Goal: Book appointment/travel/reservation

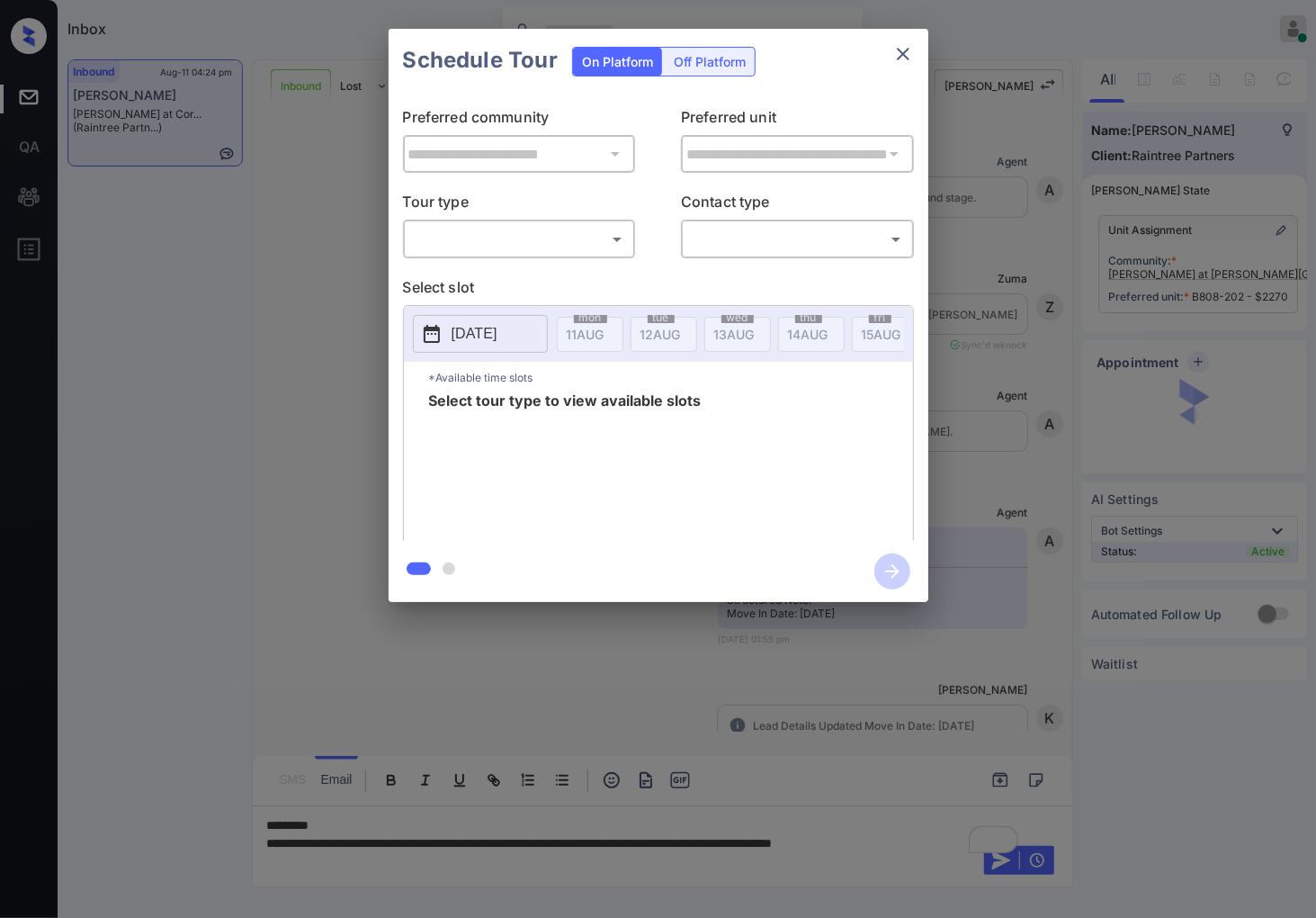
scroll to position [765, 0]
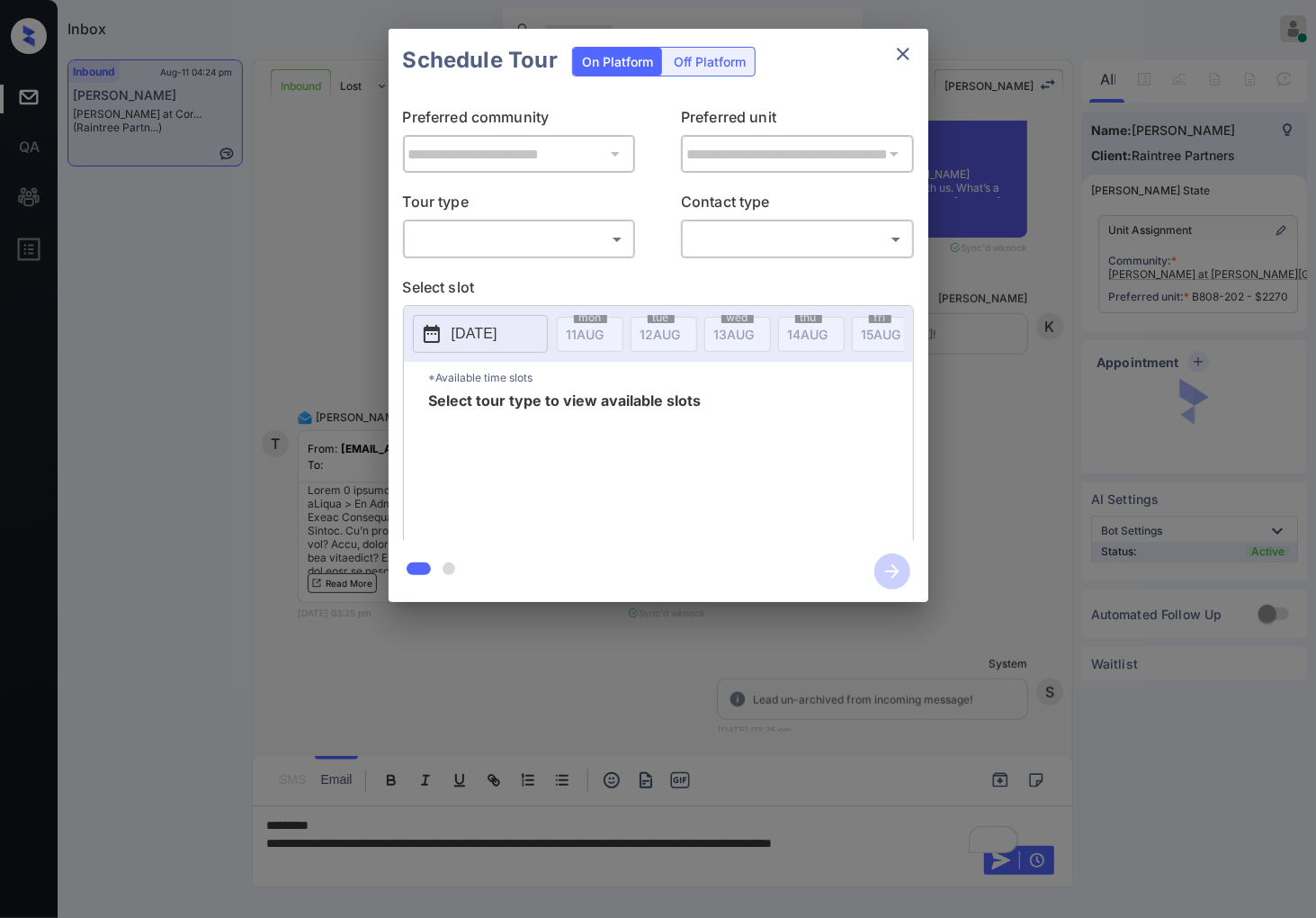
click at [567, 235] on body "Inbox [PERSON_NAME] Online Set yourself offline Set yourself on break Profile S…" at bounding box center [658, 459] width 1316 height 918
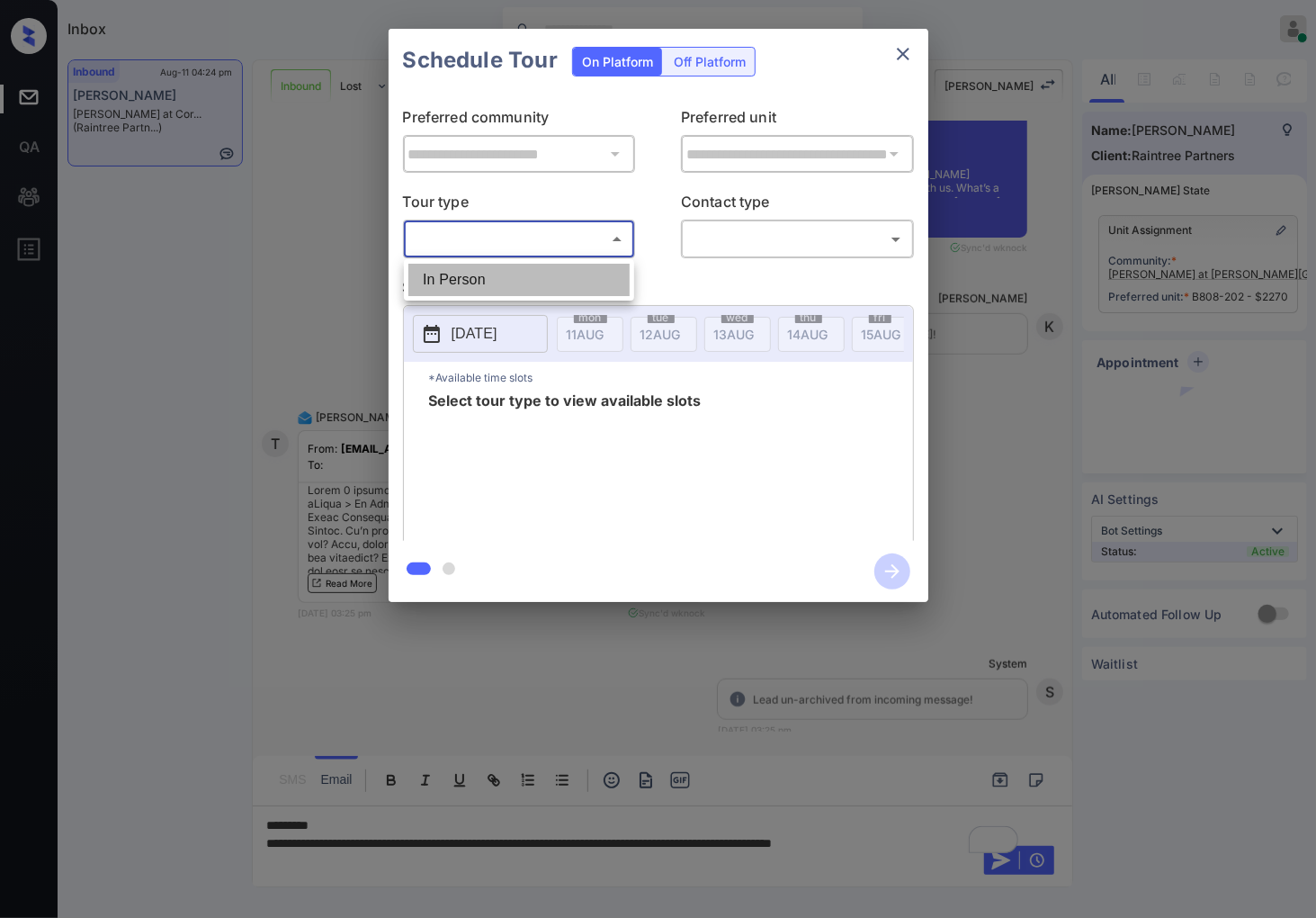
click at [567, 290] on li "In Person" at bounding box center [519, 279] width 222 height 32
type input "********"
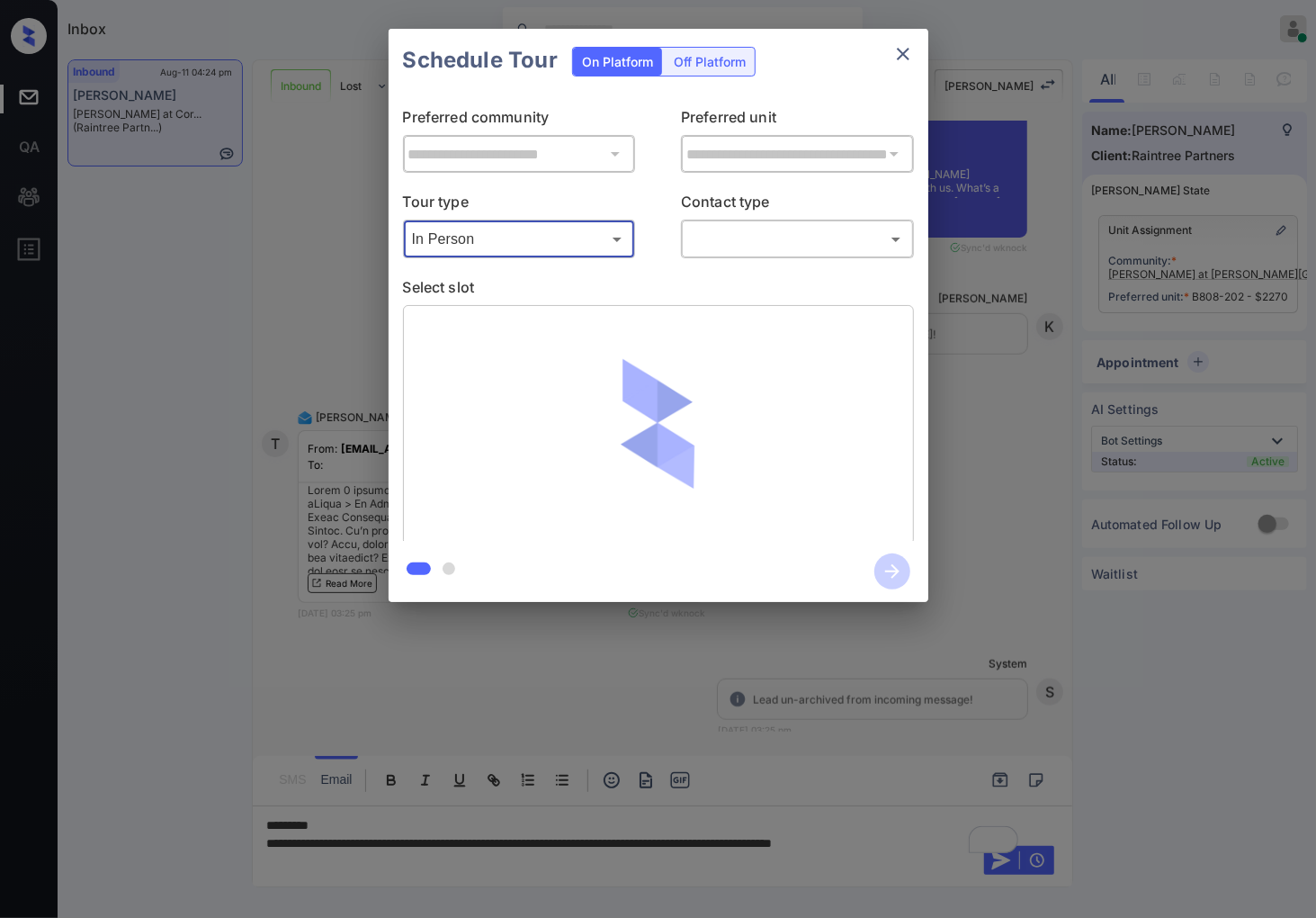
click at [776, 238] on body "Inbox [PERSON_NAME] Online Set yourself offline Set yourself on break Profile S…" at bounding box center [658, 459] width 1316 height 918
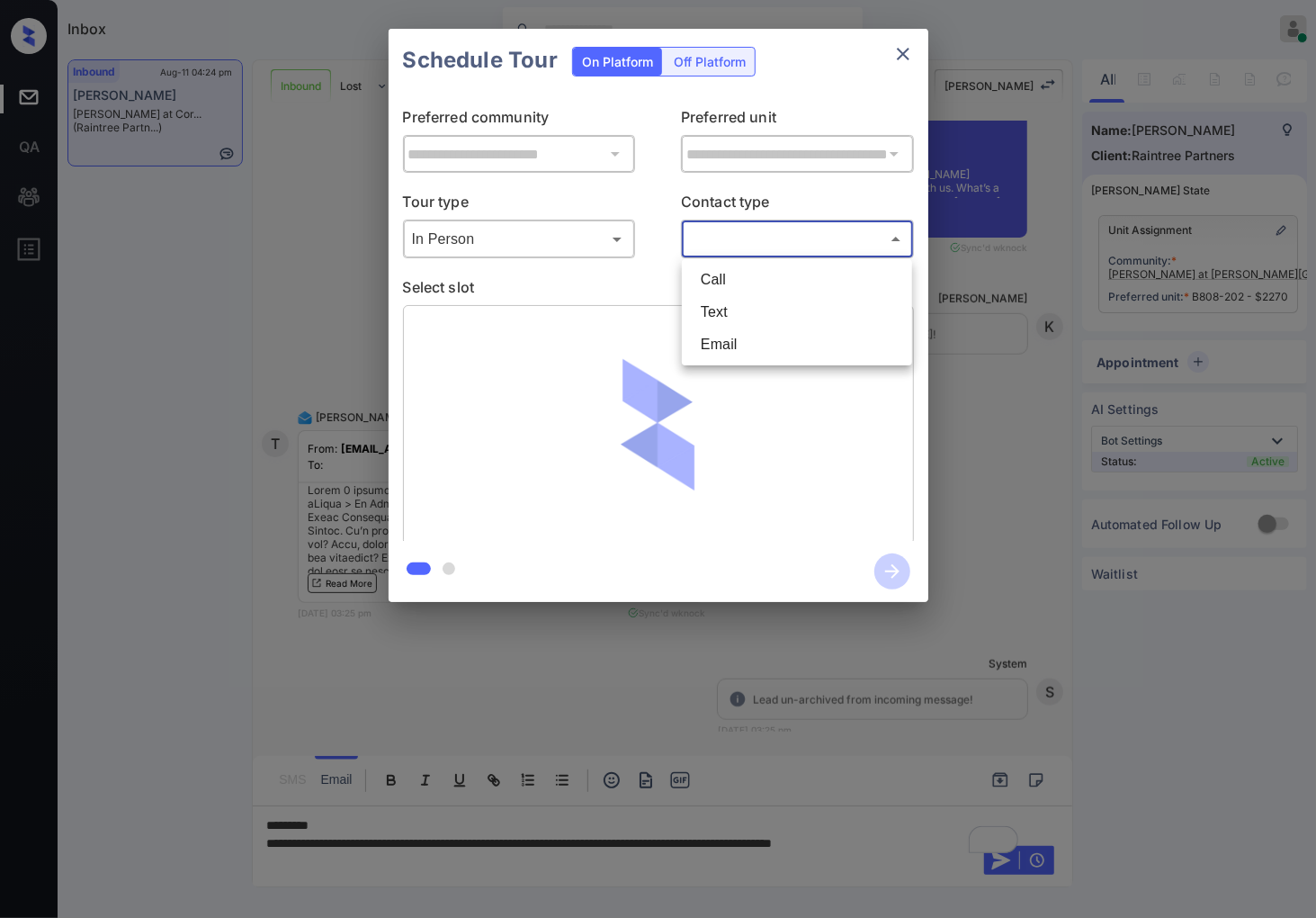
click at [774, 303] on li "Text" at bounding box center [798, 311] width 222 height 32
type input "****"
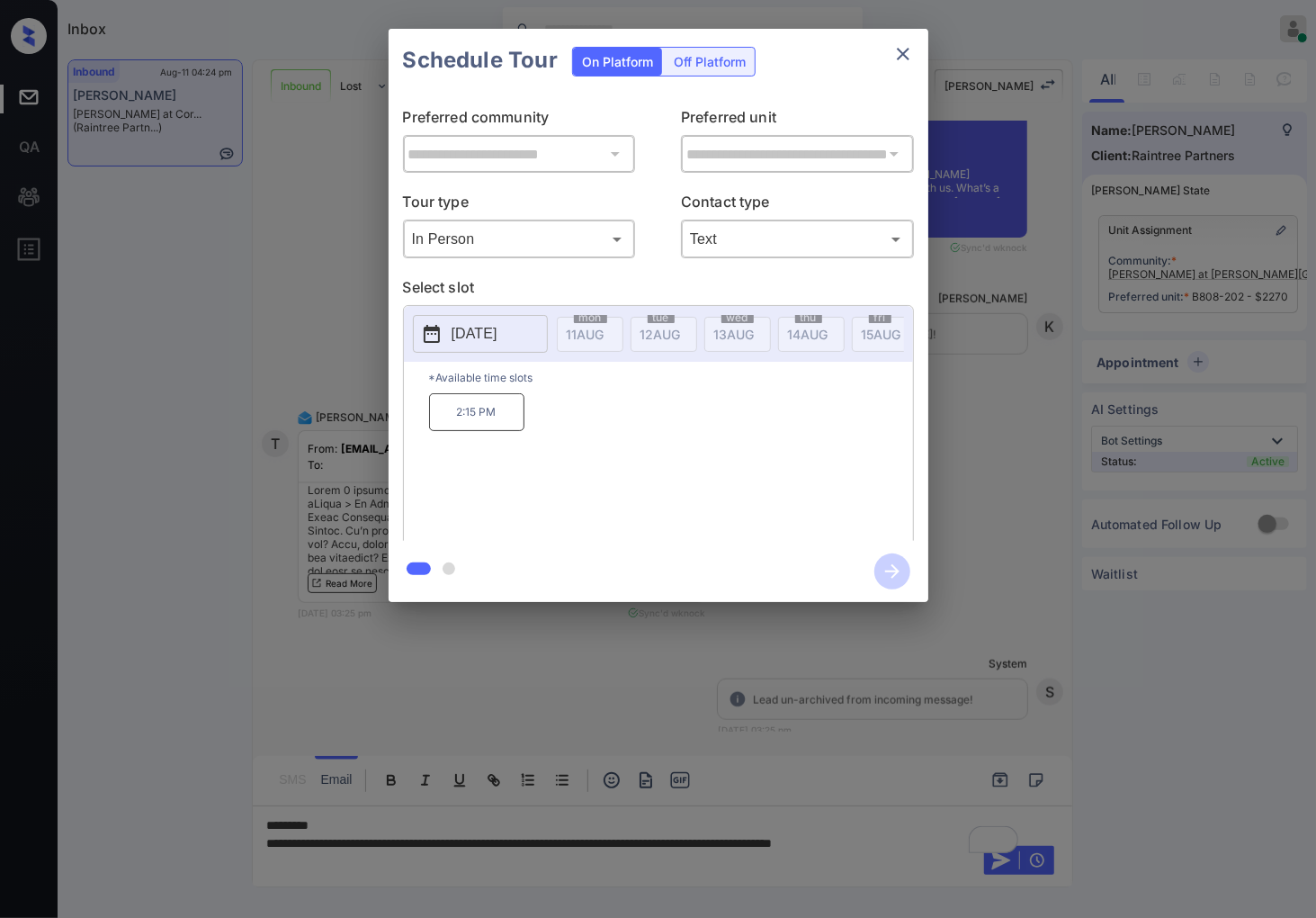
click at [498, 336] on p "[DATE]" at bounding box center [474, 334] width 46 height 21
drag, startPoint x: 507, startPoint y: 424, endPoint x: 457, endPoint y: 424, distance: 50.0
click at [457, 424] on p "2:15 PM" at bounding box center [477, 411] width 95 height 38
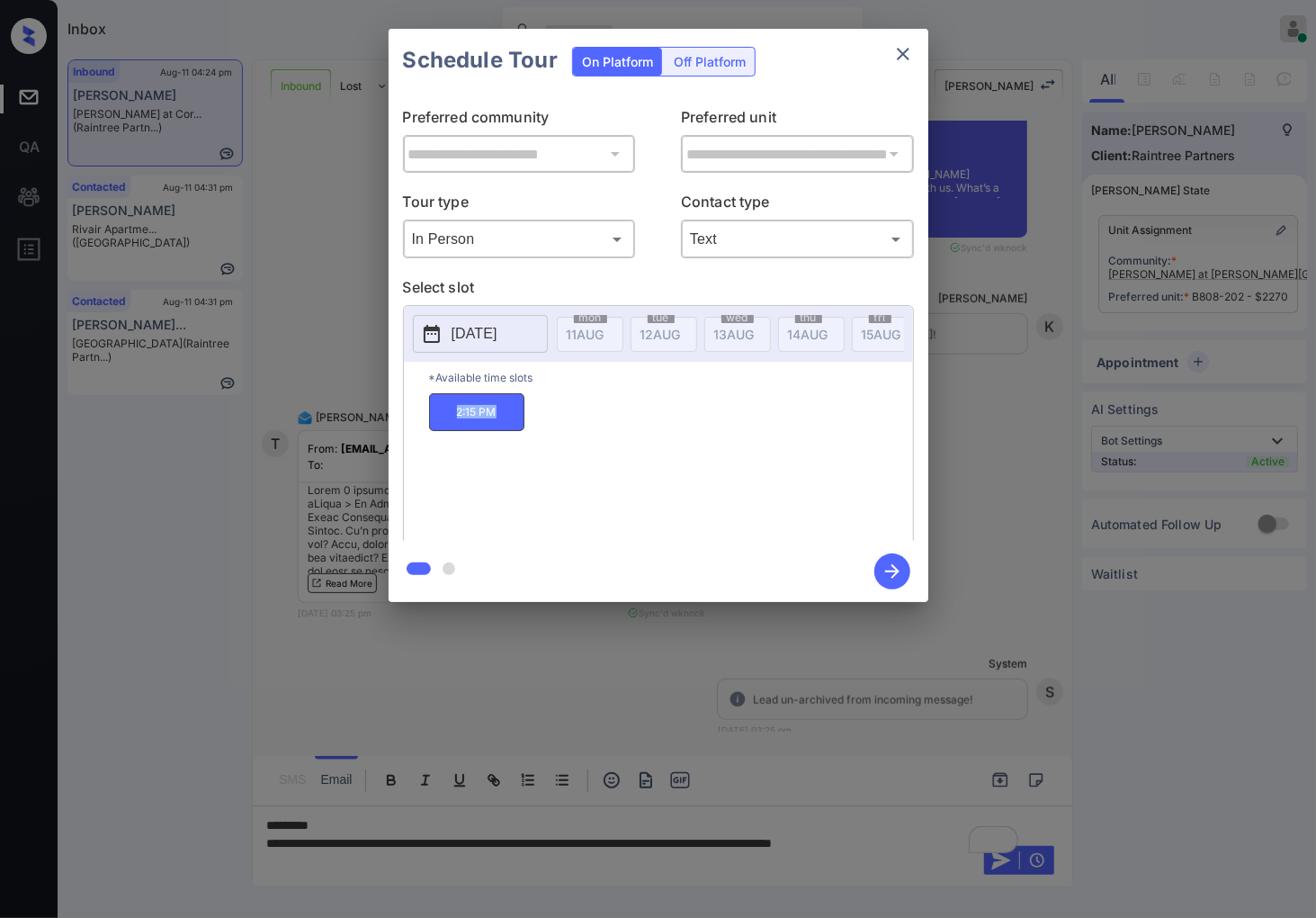
copy p "2:15 PM"
click at [453, 716] on div at bounding box center [658, 459] width 1316 height 918
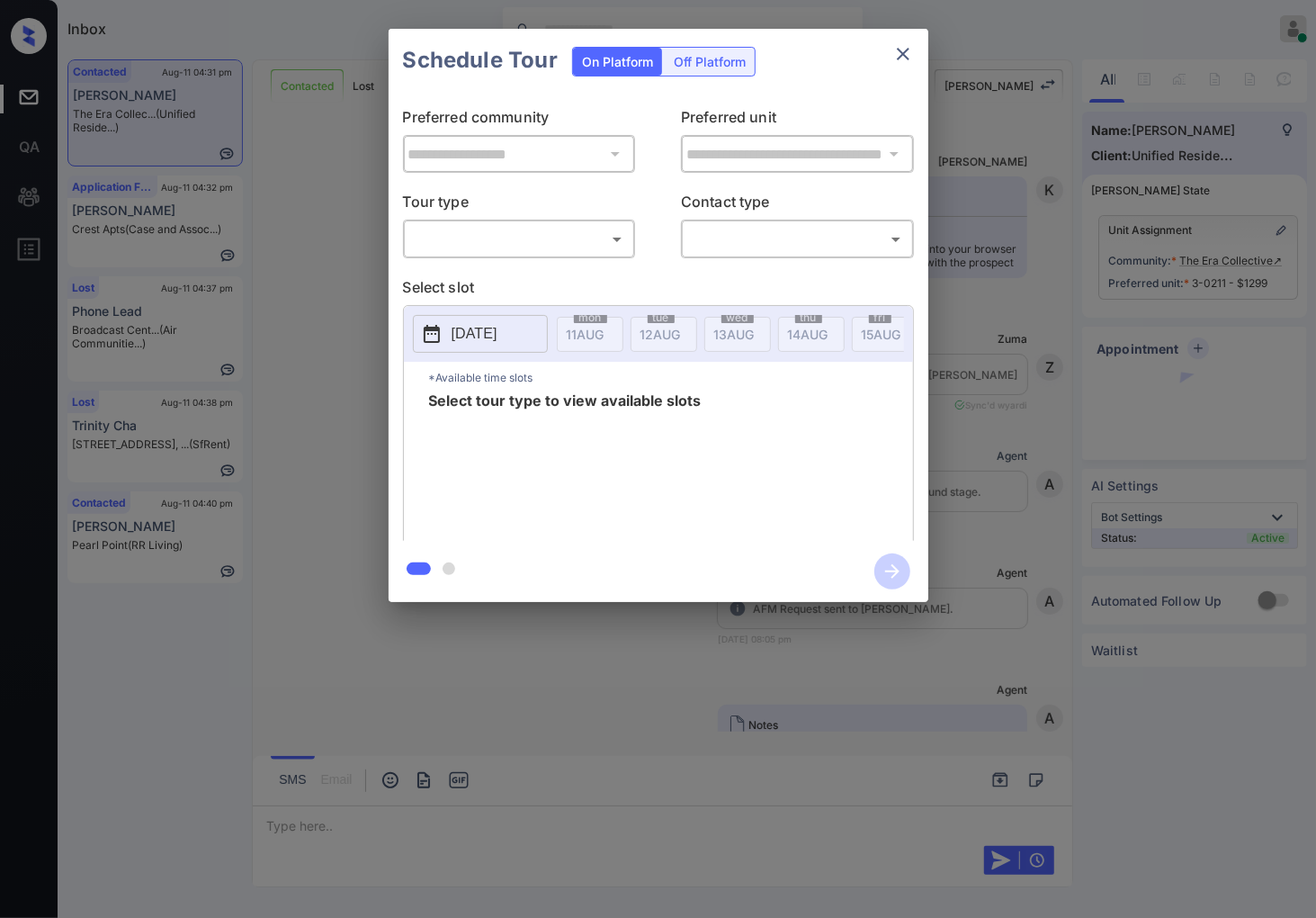
scroll to position [3896, 0]
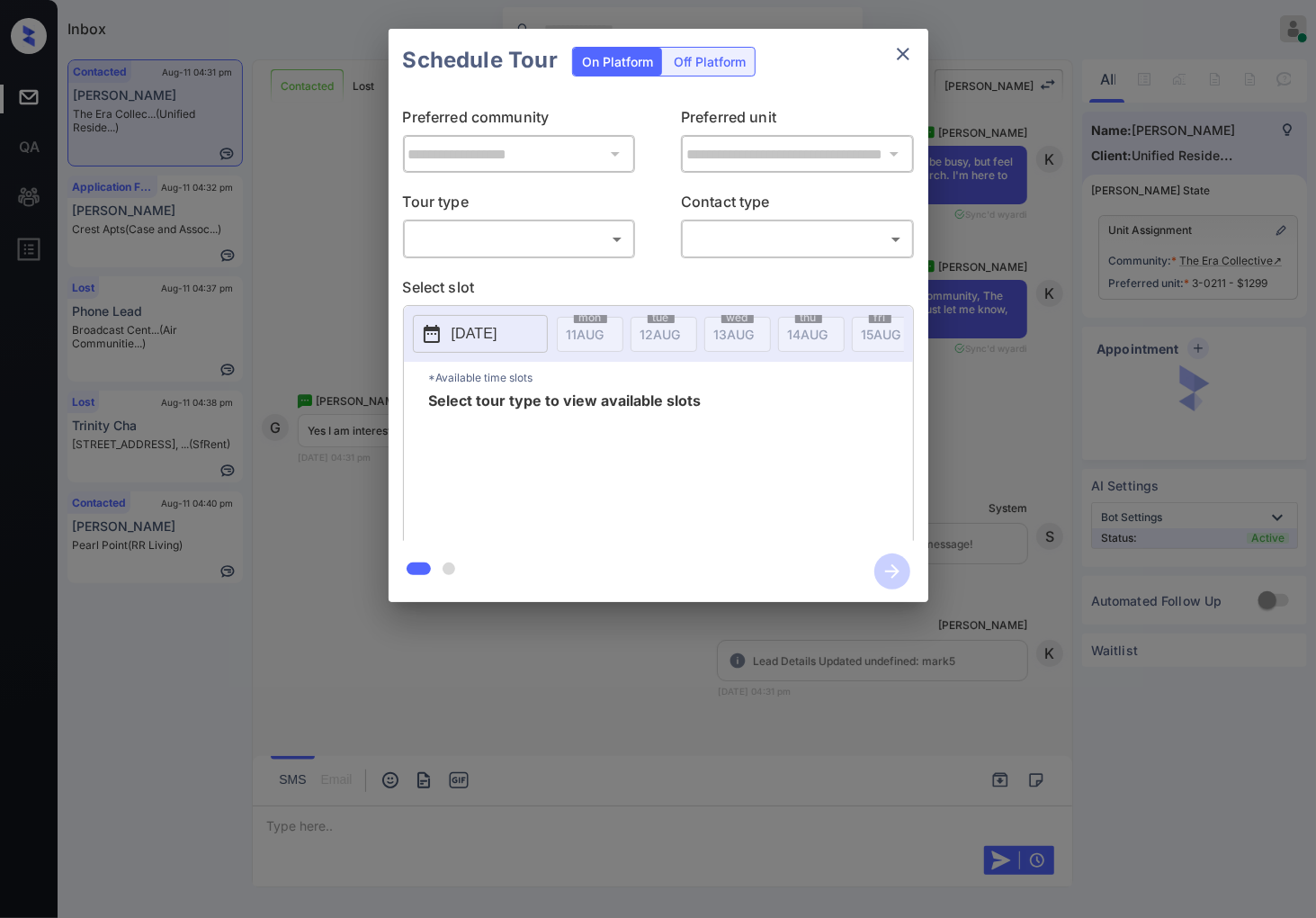
click at [614, 246] on body "Inbox Caroline Dacanay Online Set yourself offline Set yourself on break Profil…" at bounding box center [658, 459] width 1316 height 918
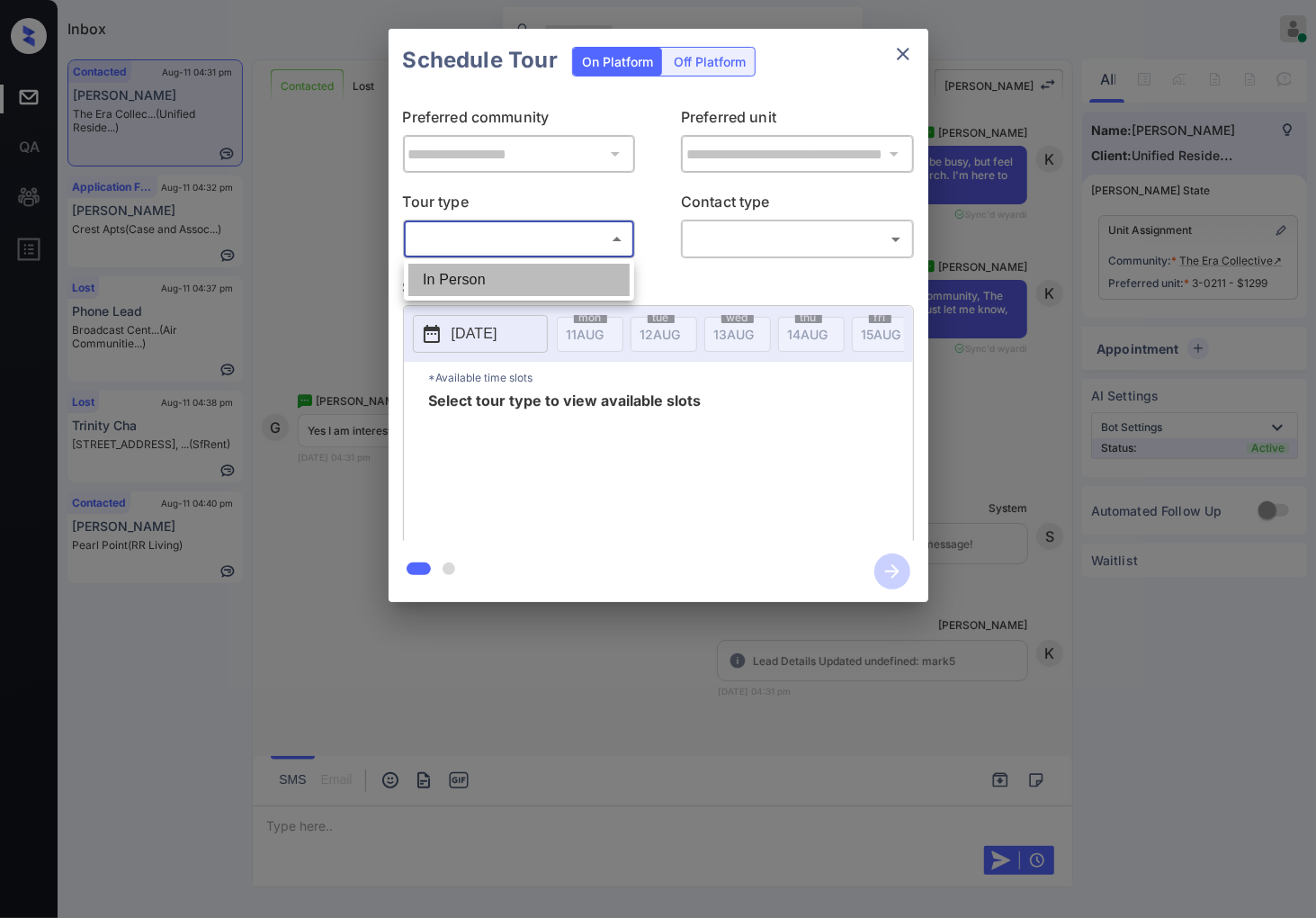
click at [598, 281] on li "In Person" at bounding box center [519, 279] width 222 height 32
type input "********"
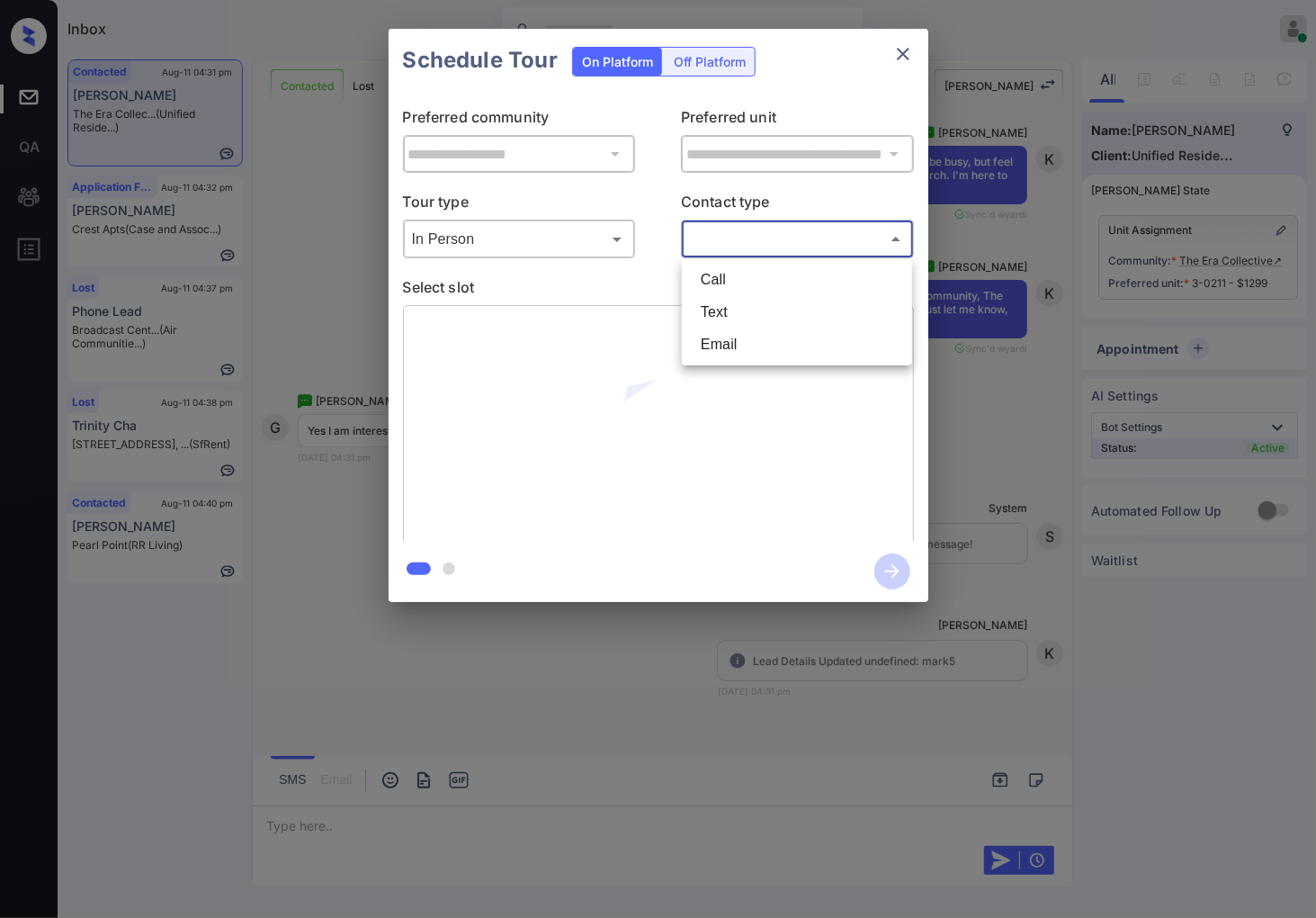
click at [726, 238] on body "Inbox Caroline Dacanay Online Set yourself offline Set yourself on break Profil…" at bounding box center [658, 459] width 1316 height 918
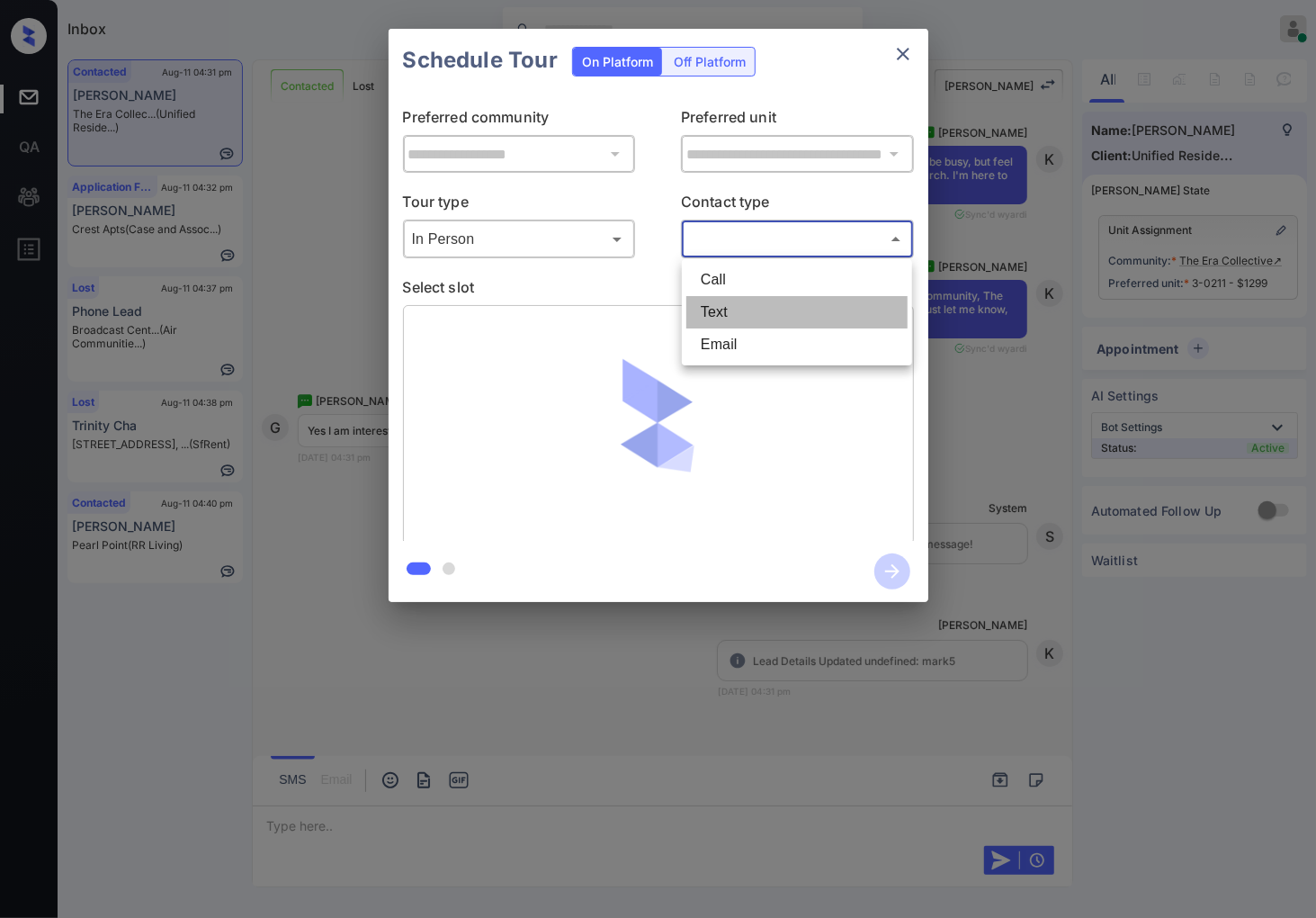
click at [735, 318] on li "Text" at bounding box center [798, 311] width 222 height 32
type input "****"
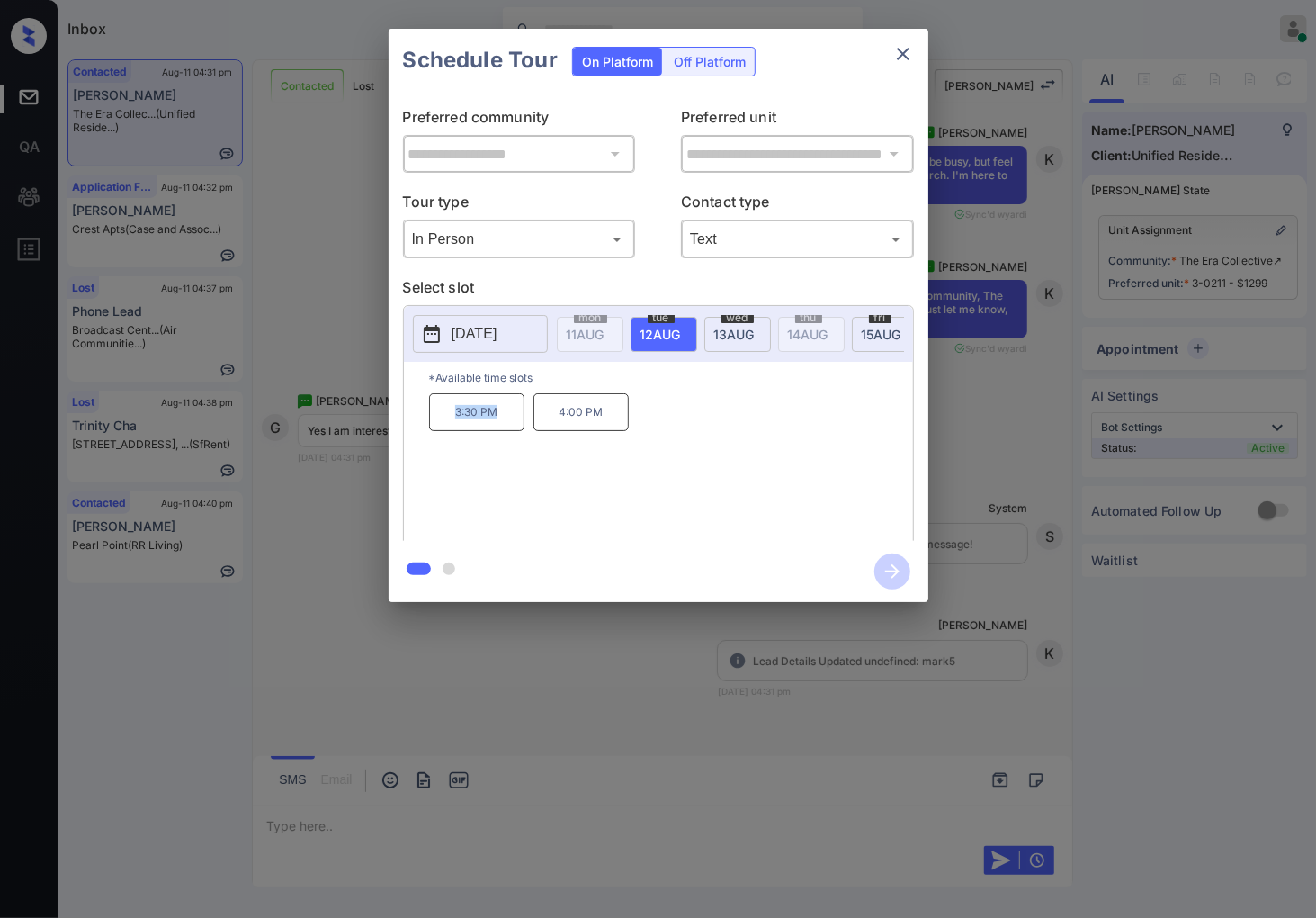
drag, startPoint x: 508, startPoint y: 428, endPoint x: 446, endPoint y: 424, distance: 62.1
click at [446, 424] on p "3:30 PM" at bounding box center [477, 411] width 95 height 38
copy p "3:30 PM"
drag, startPoint x: 612, startPoint y: 417, endPoint x: 553, endPoint y: 424, distance: 59.4
click at [553, 424] on p "4:00 PM" at bounding box center [582, 411] width 95 height 38
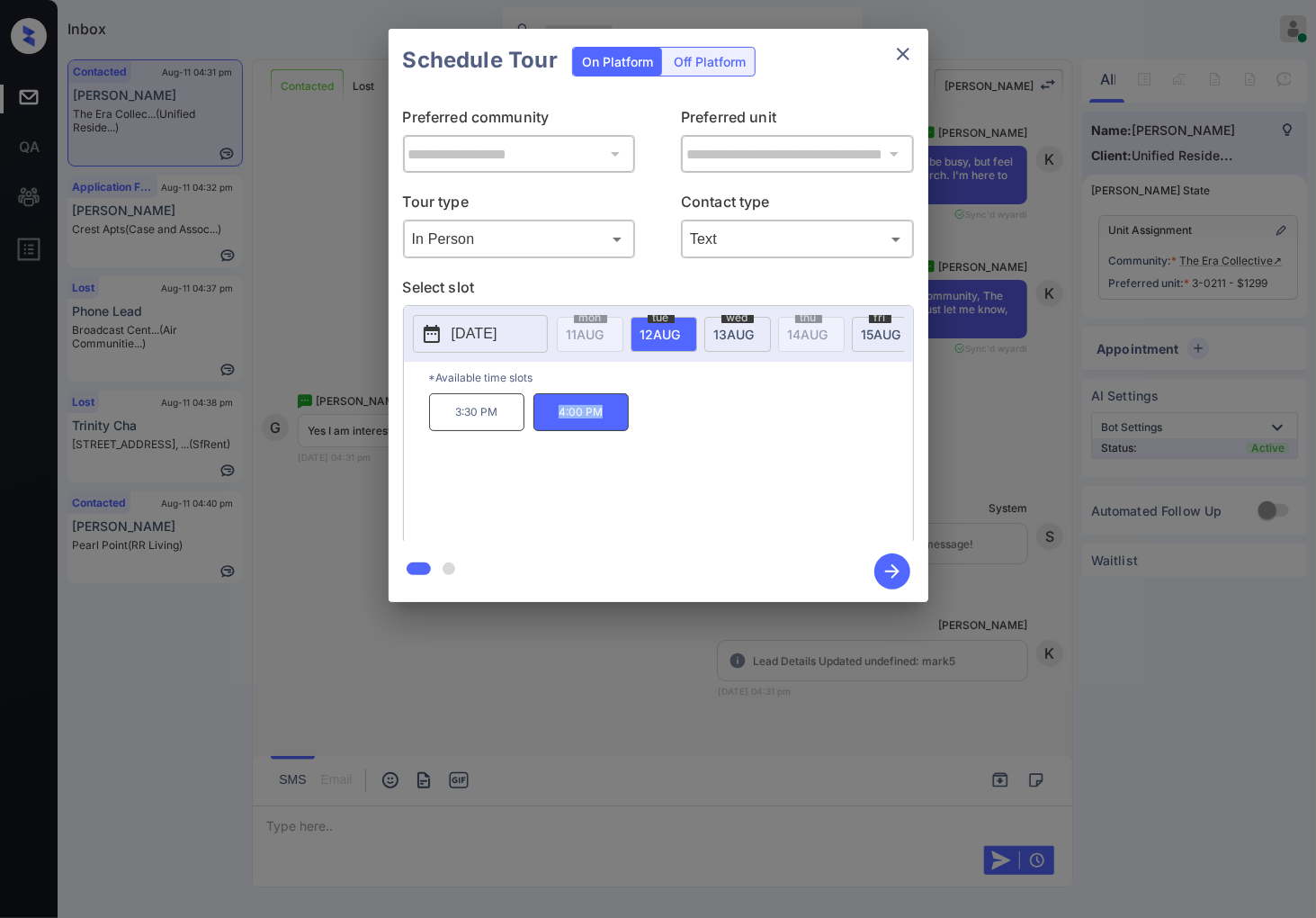
copy p "4:00 PM"
click at [450, 666] on div at bounding box center [658, 459] width 1316 height 918
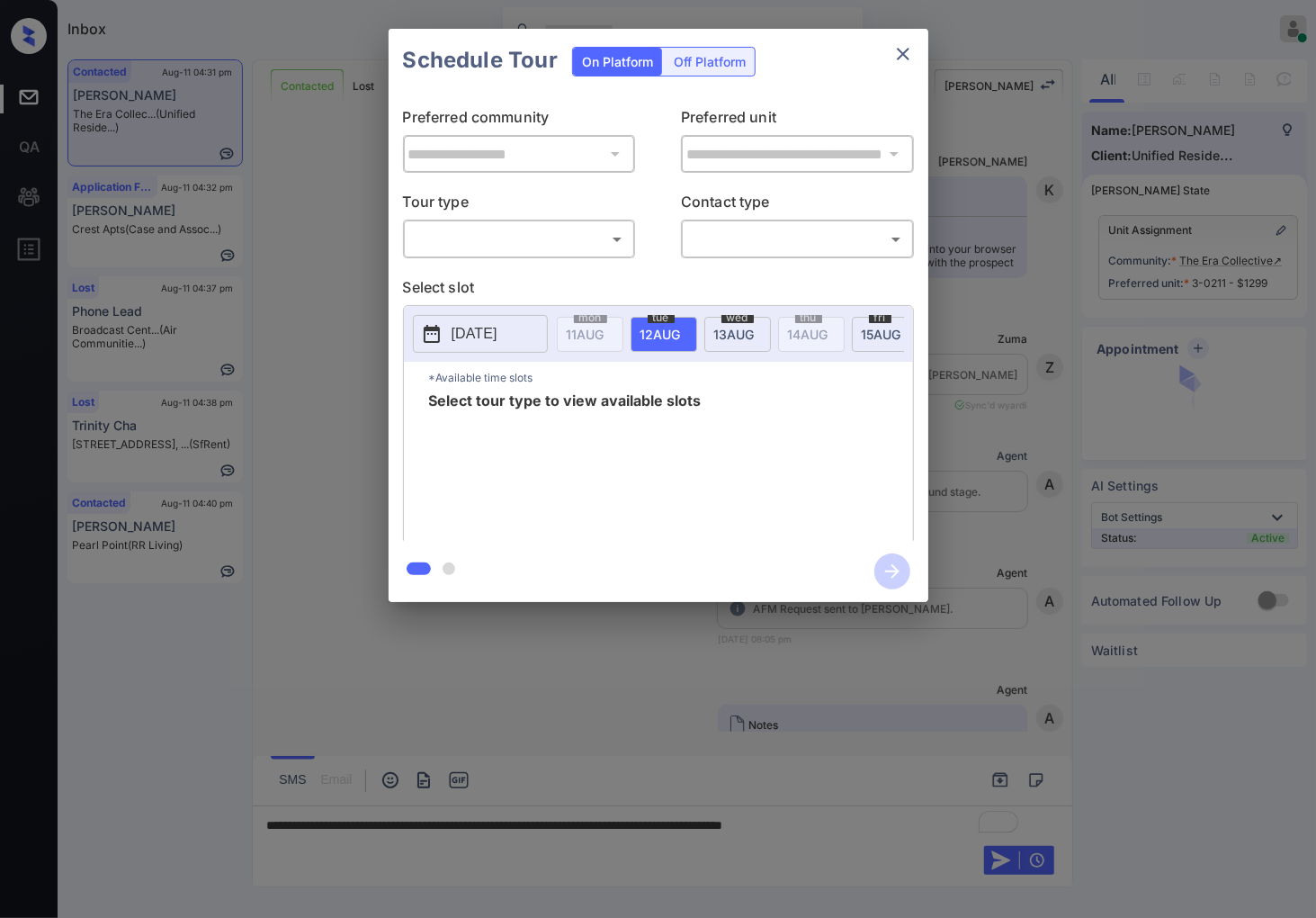
scroll to position [4295, 0]
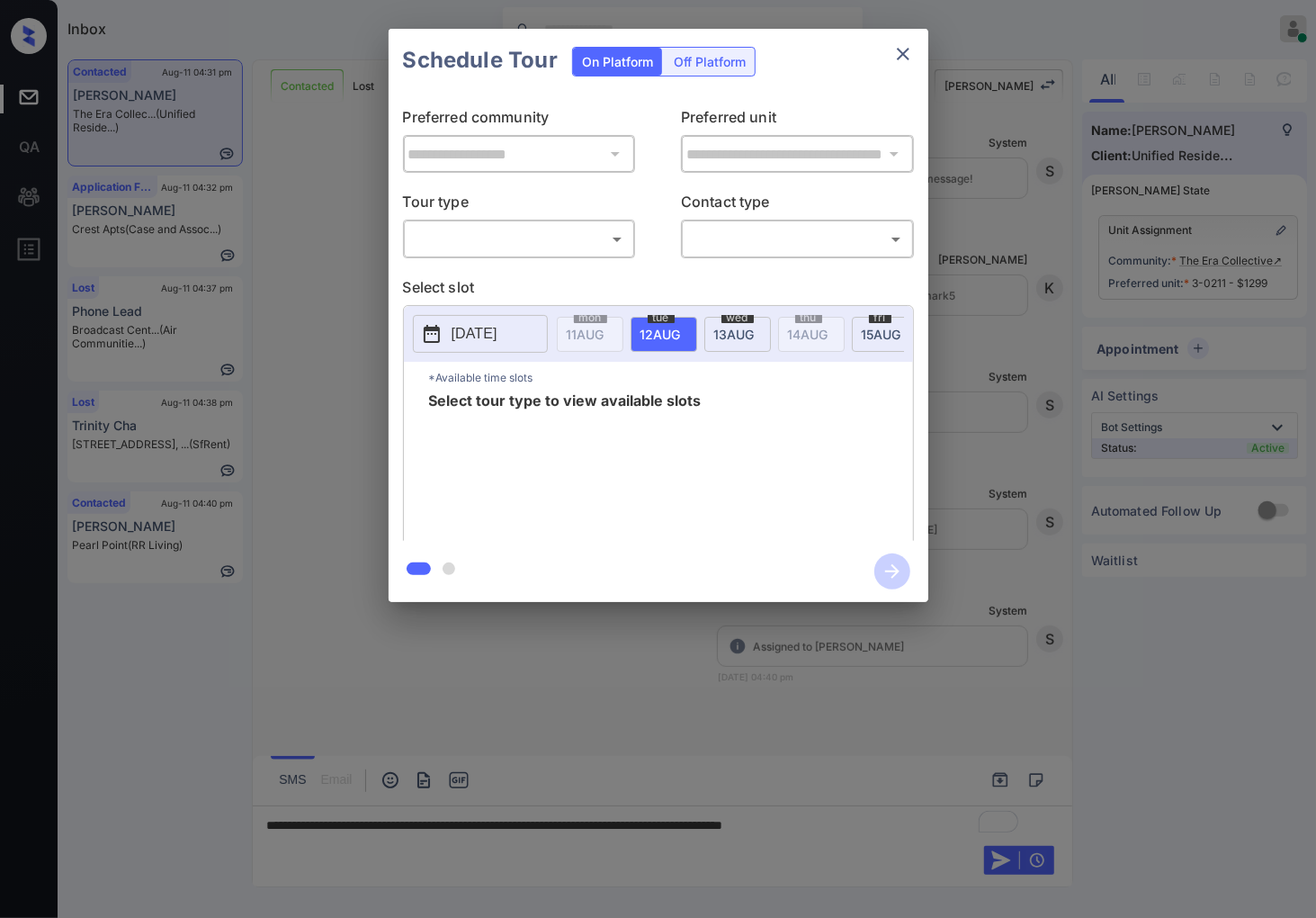
click at [587, 250] on body "Inbox Caroline Dacanay Online Set yourself offline Set yourself on break Profil…" at bounding box center [658, 459] width 1316 height 918
click at [588, 276] on li "In Person" at bounding box center [519, 279] width 222 height 32
type input "********"
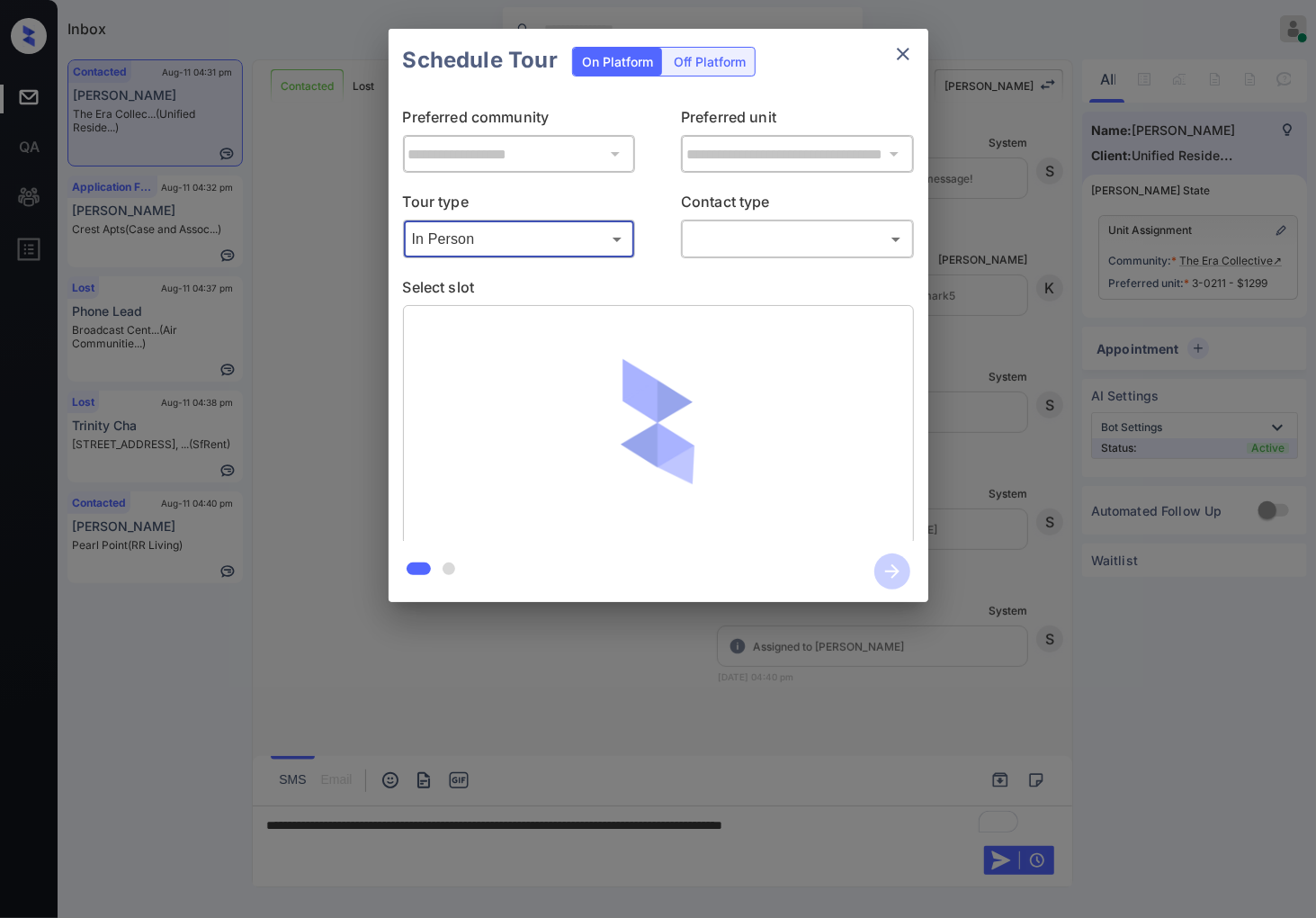
click at [733, 250] on body "Inbox Caroline Dacanay Online Set yourself offline Set yourself on break Profil…" at bounding box center [658, 459] width 1316 height 918
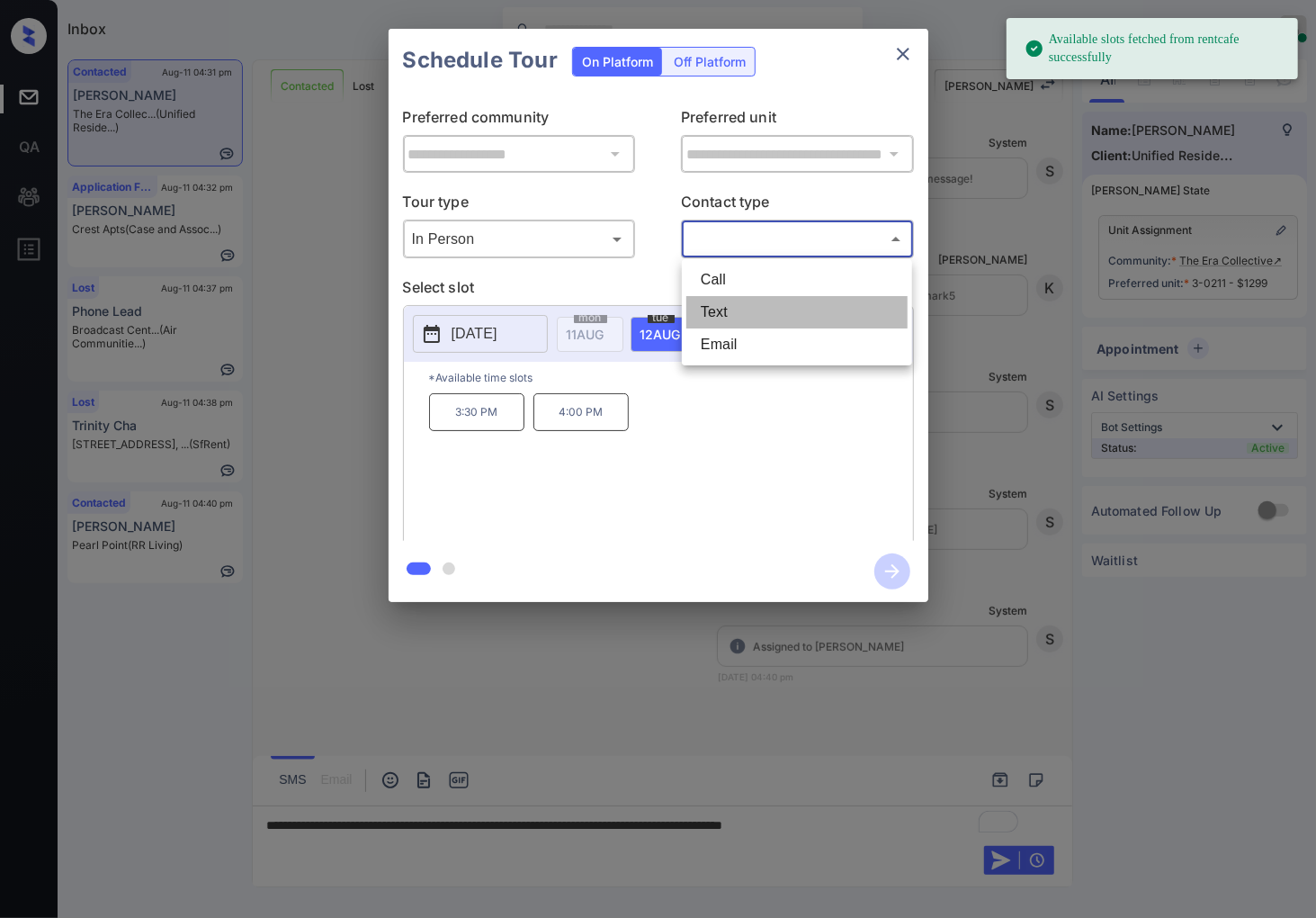
click at [731, 326] on li "Text" at bounding box center [798, 311] width 222 height 32
type input "****"
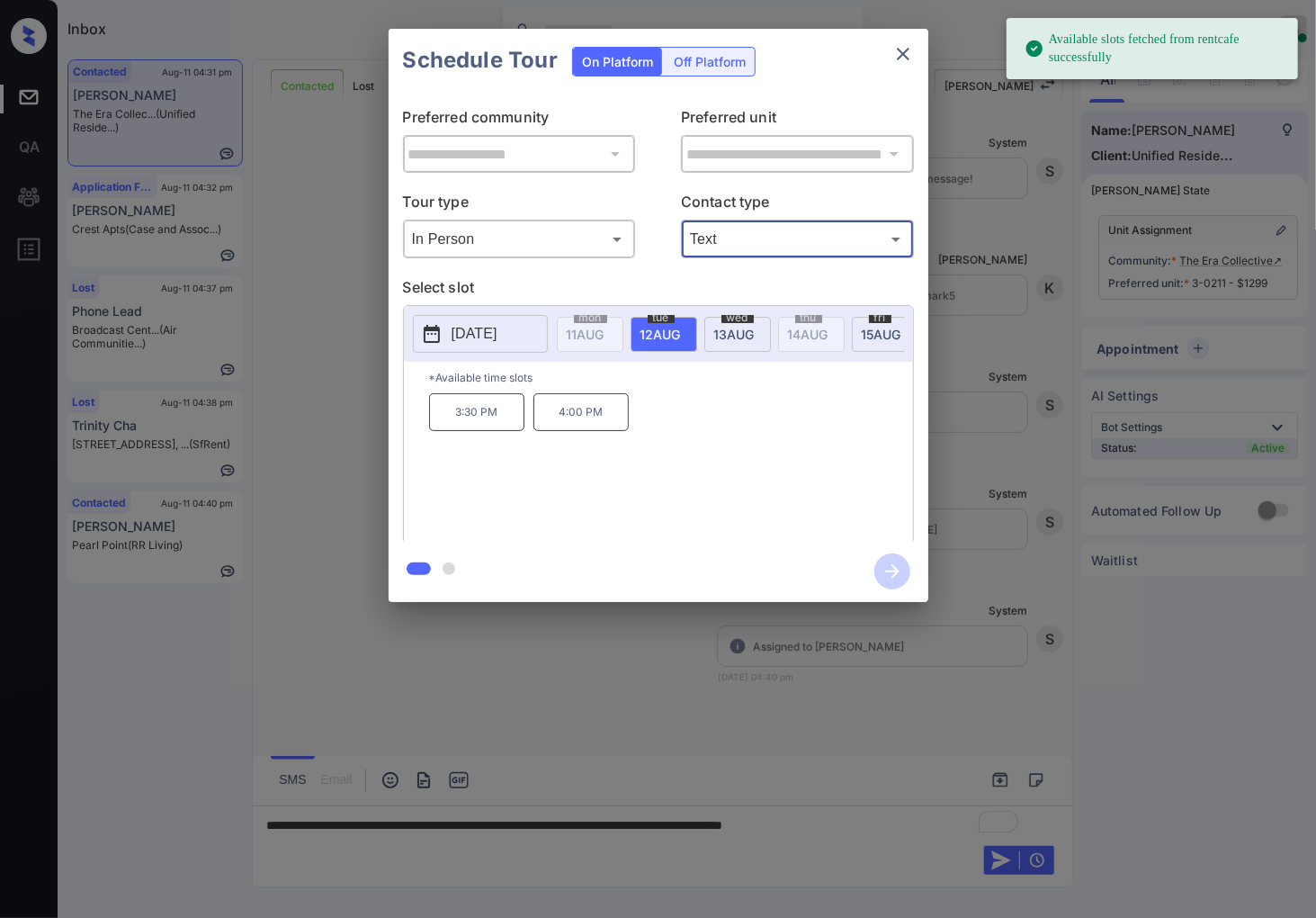
click at [1014, 500] on div "**********" at bounding box center [658, 315] width 1316 height 630
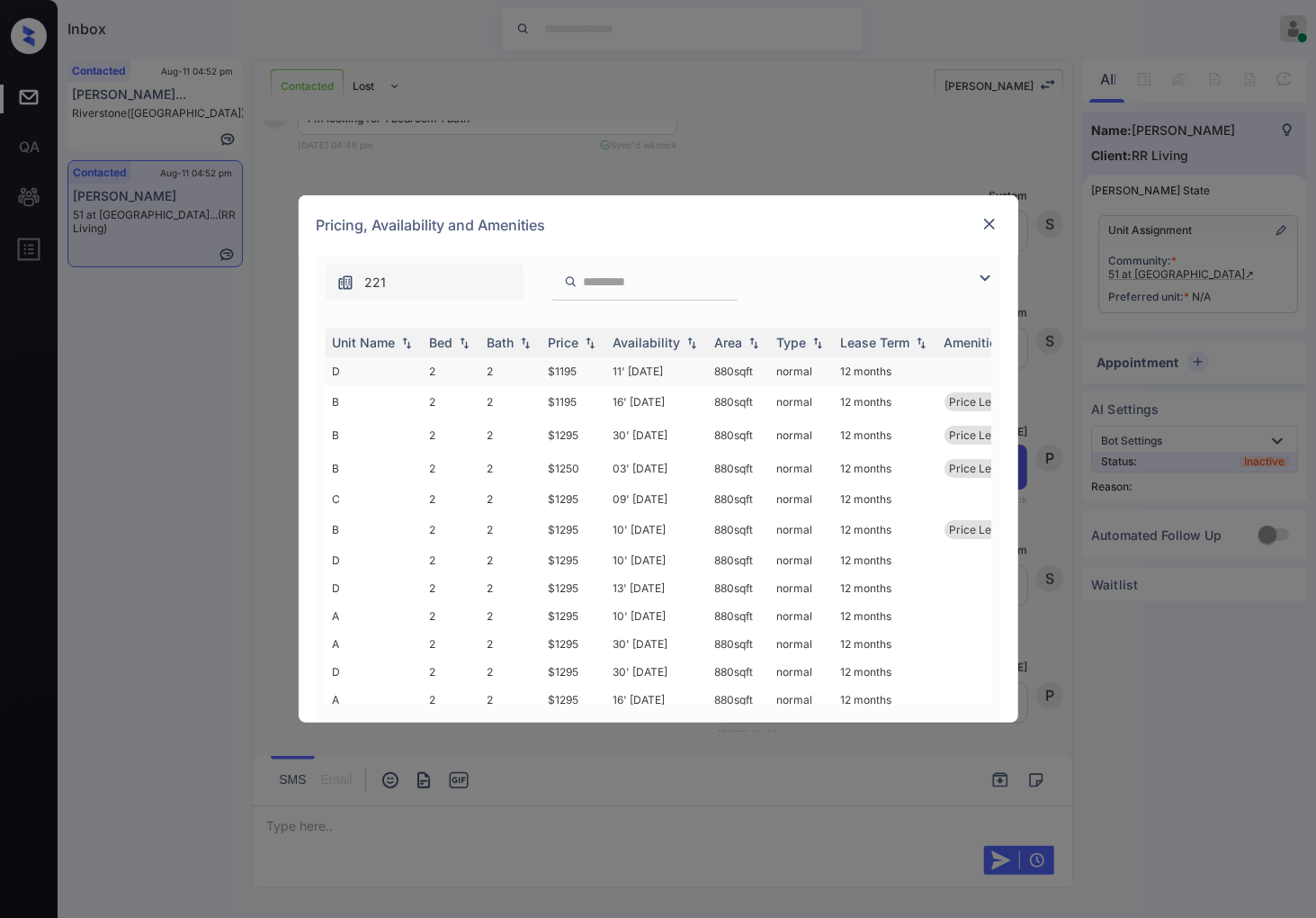
scroll to position [18, 0]
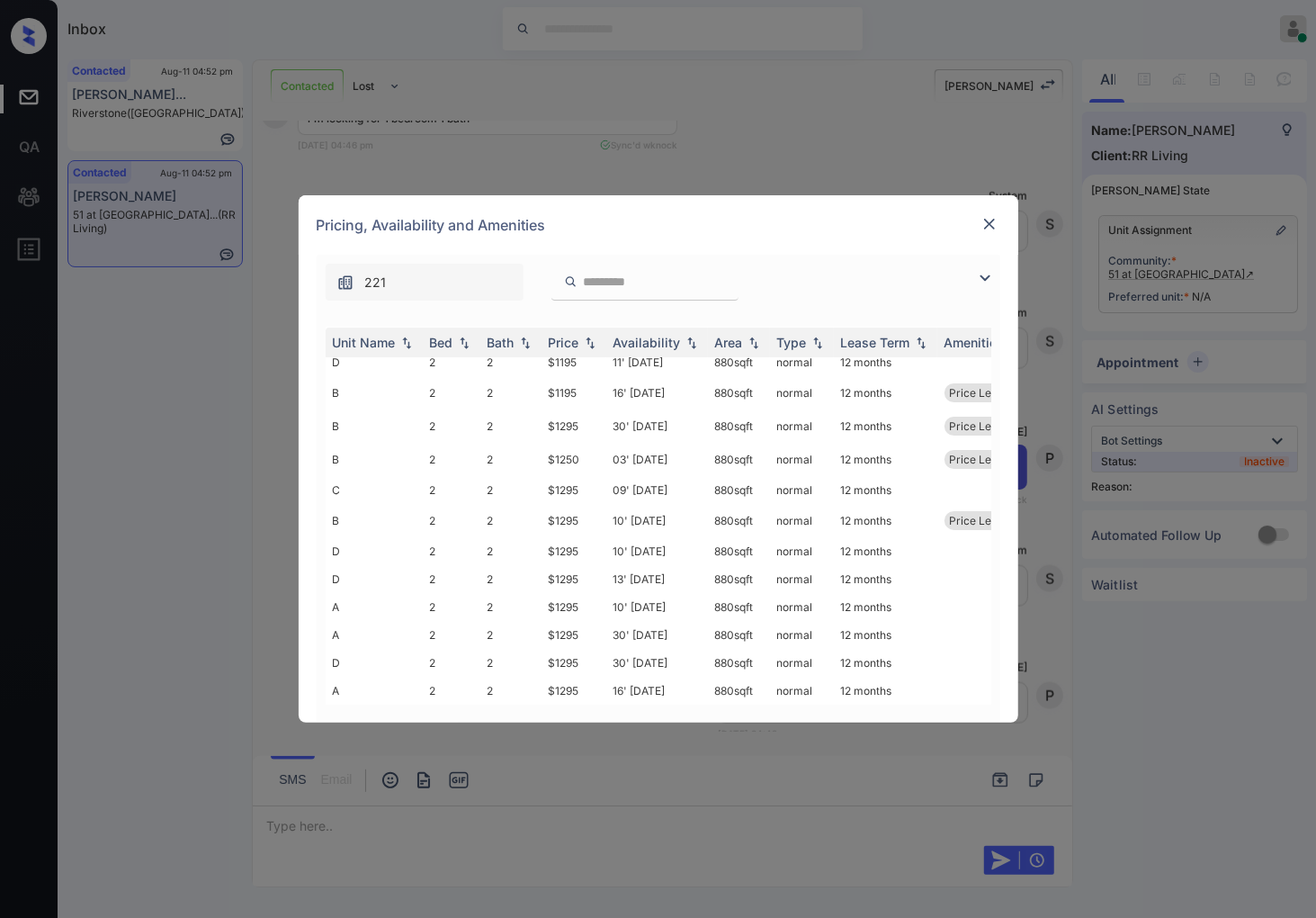
click at [980, 227] on img at bounding box center [989, 224] width 18 height 18
